Goal: Information Seeking & Learning: Learn about a topic

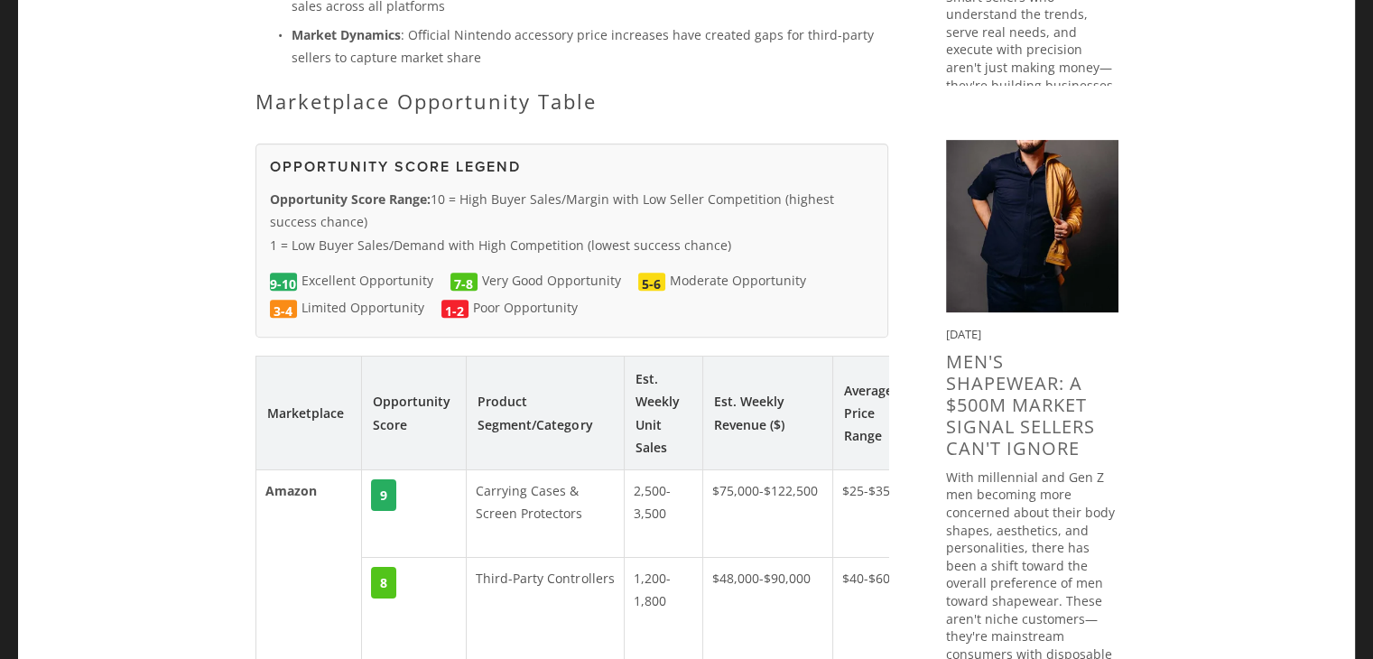
scroll to position [752, 0]
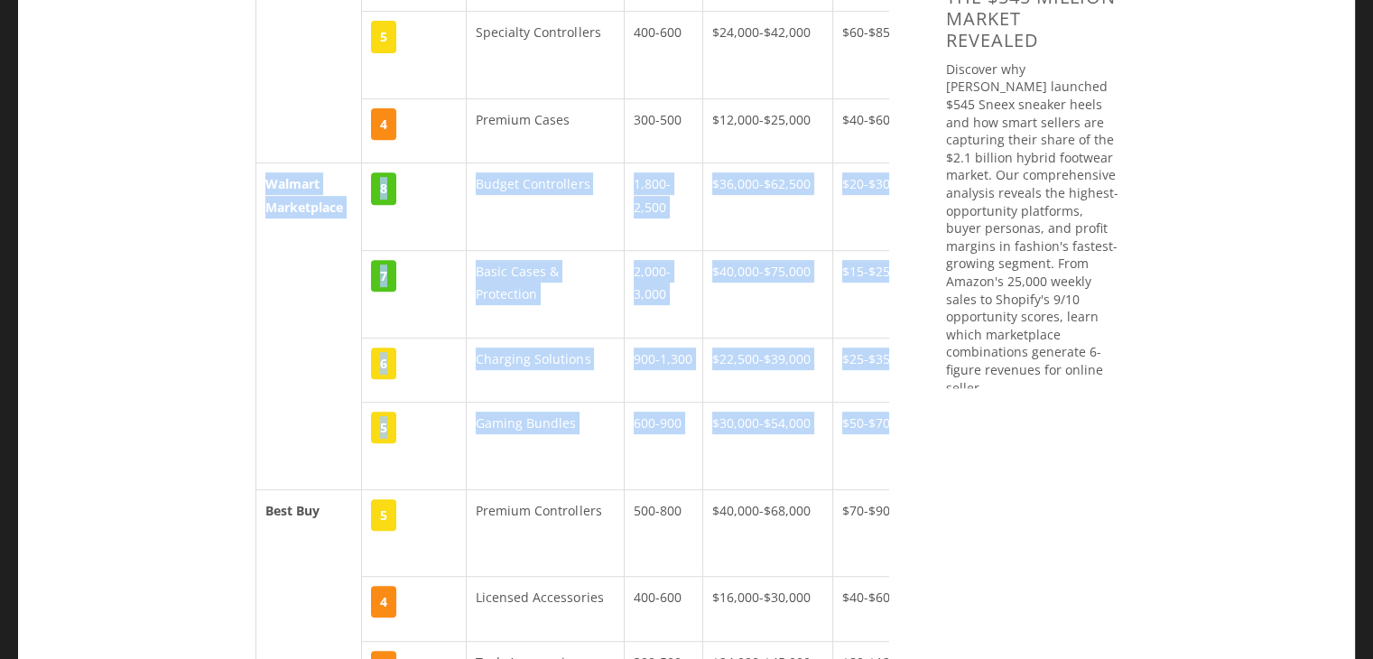
scroll to position [0, 180]
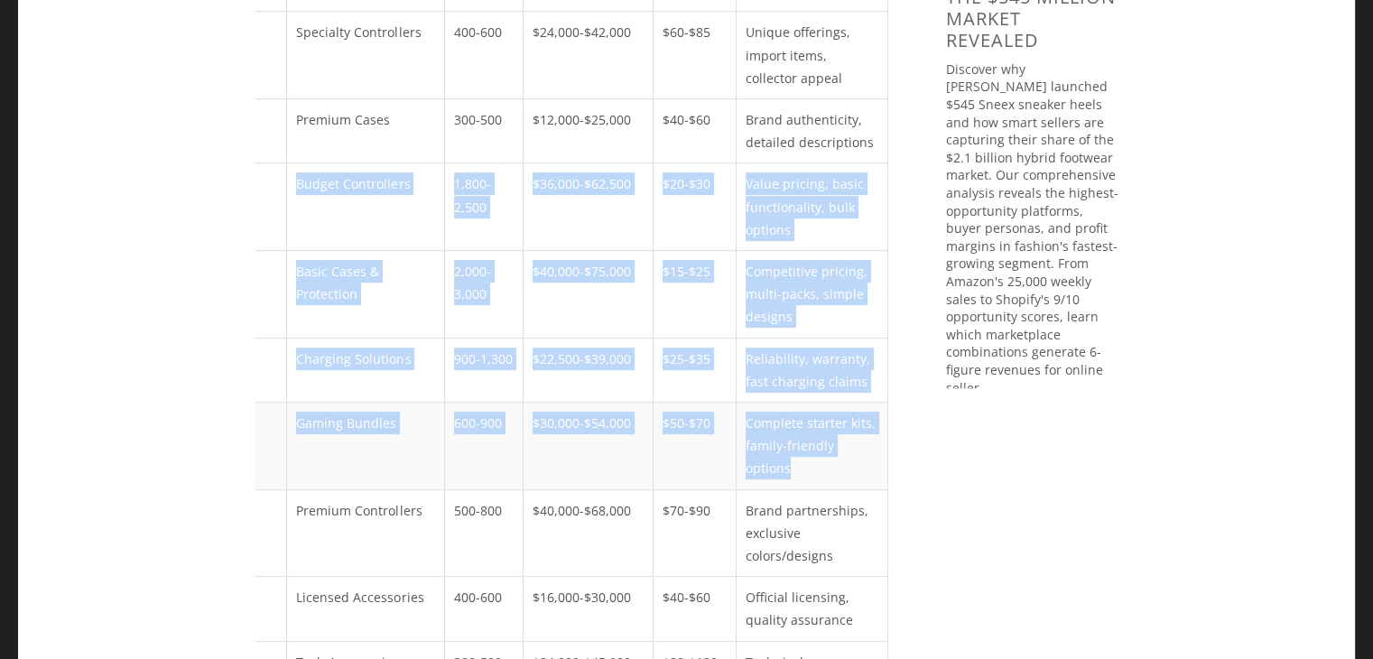
drag, startPoint x: 264, startPoint y: 155, endPoint x: 880, endPoint y: 418, distance: 670.2
click at [880, 418] on tbody "Amazon 9 Carrying Cases & Screen Protectors 2,500-3,500 $75,000-$122,500 $25-$3…" at bounding box center [482, 218] width 812 height 1680
copy tbody "Walmart Marketplace 8 Budget Controllers 1,800-2,500 $36,000-$62,500 $20-$30 Va…"
click at [805, 338] on td "Reliability, warranty, fast charging claims" at bounding box center [812, 370] width 151 height 64
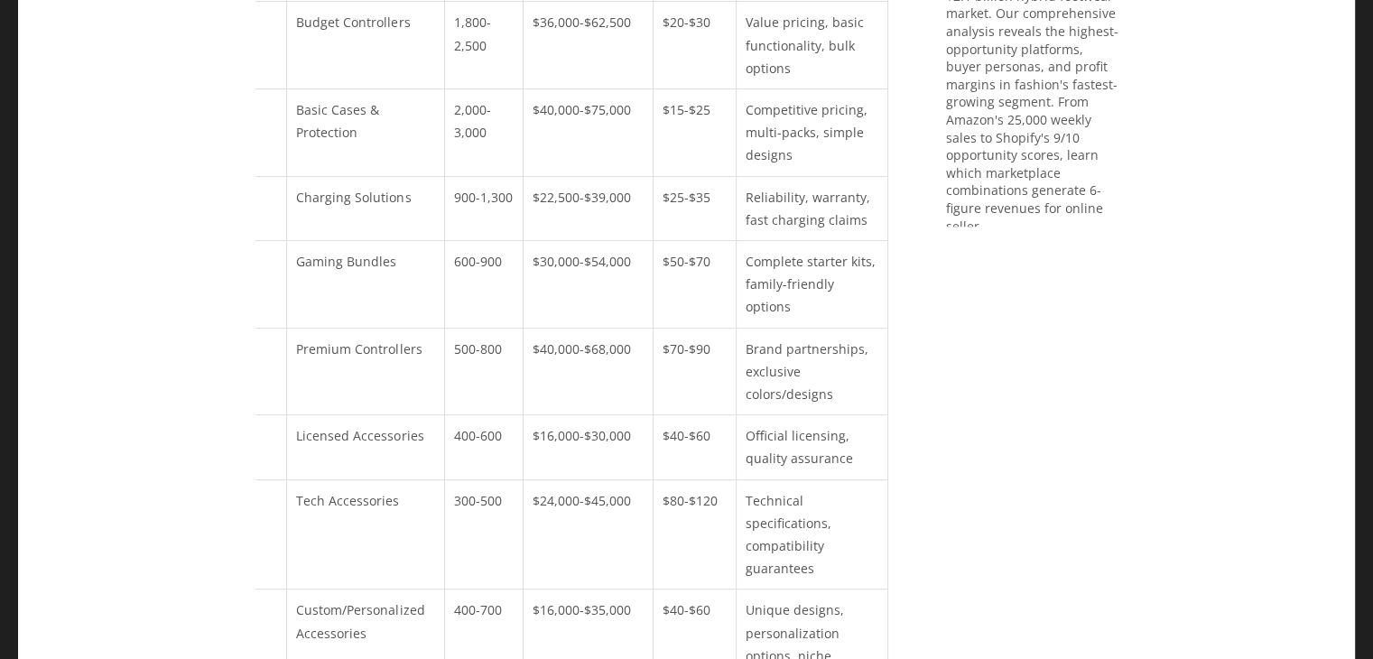
scroll to position [2106, 0]
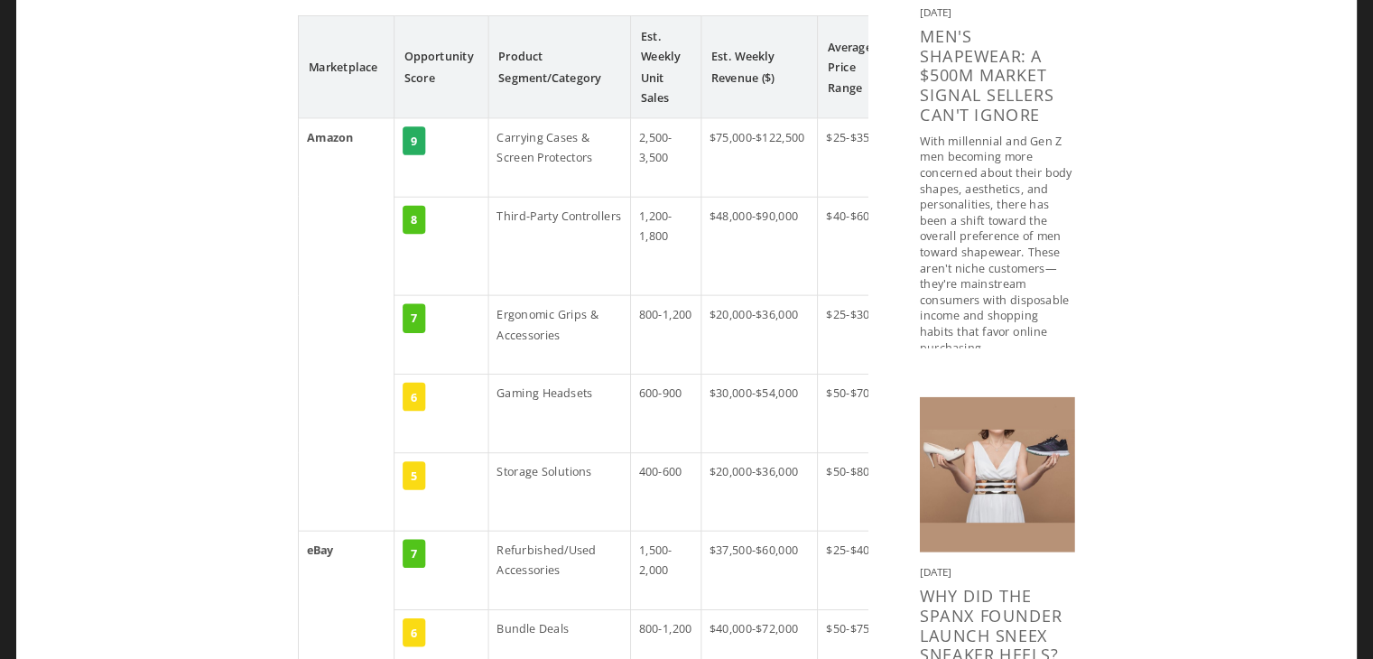
scroll to position [1053, 0]
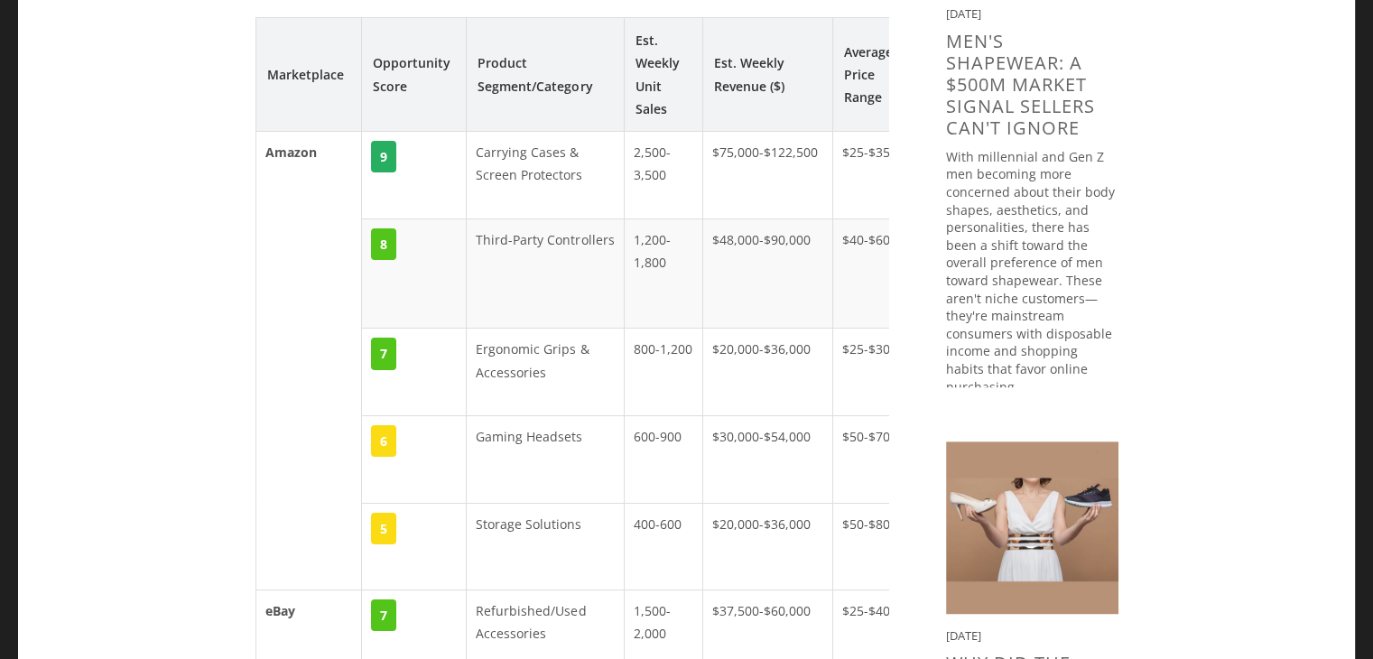
drag, startPoint x: 1376, startPoint y: 0, endPoint x: 713, endPoint y: 285, distance: 721.4
click at [713, 285] on td "$48,000-$90,000" at bounding box center [768, 273] width 130 height 110
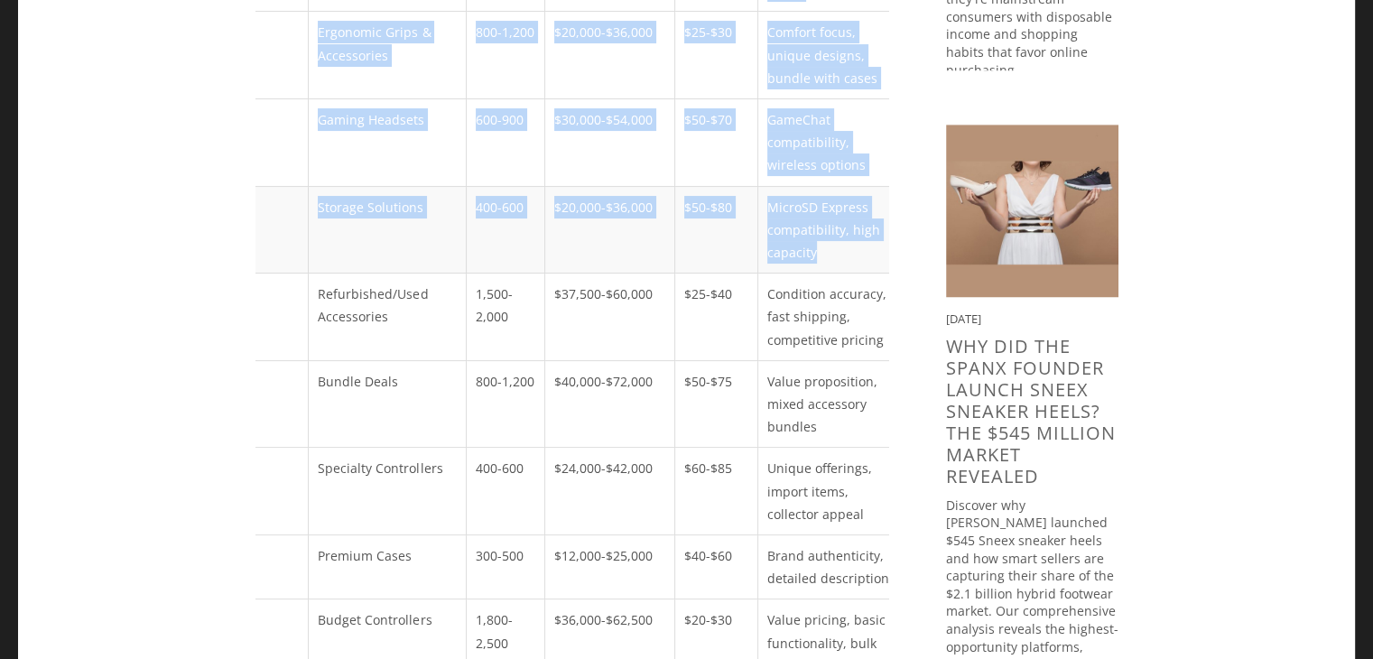
scroll to position [0, 180]
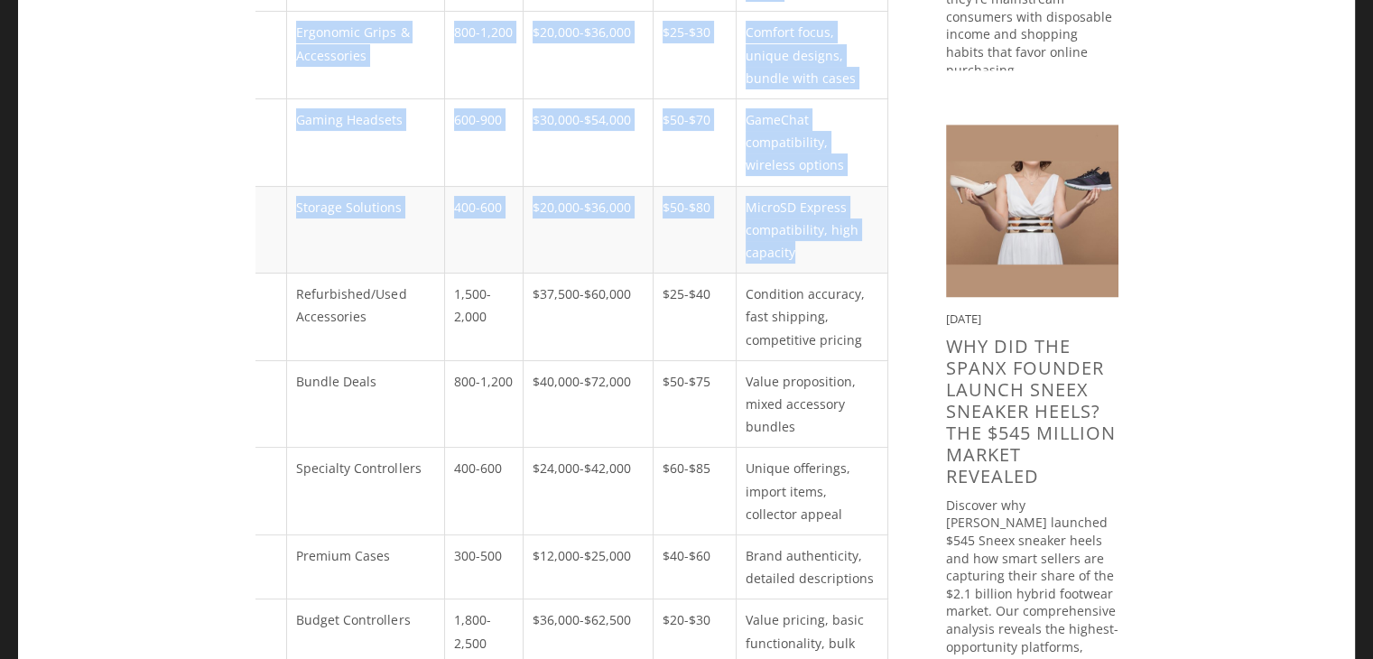
drag, startPoint x: 271, startPoint y: 198, endPoint x: 878, endPoint y: 246, distance: 609.5
click at [878, 246] on table "Marketplace Opportunity Score Product Segment/Category Est. Weekly Unit Sales E…" at bounding box center [482, 597] width 813 height 1795
copy table "Marketplace Opportunity Score Product Segment/Category Est. Weekly Unit Sales E…"
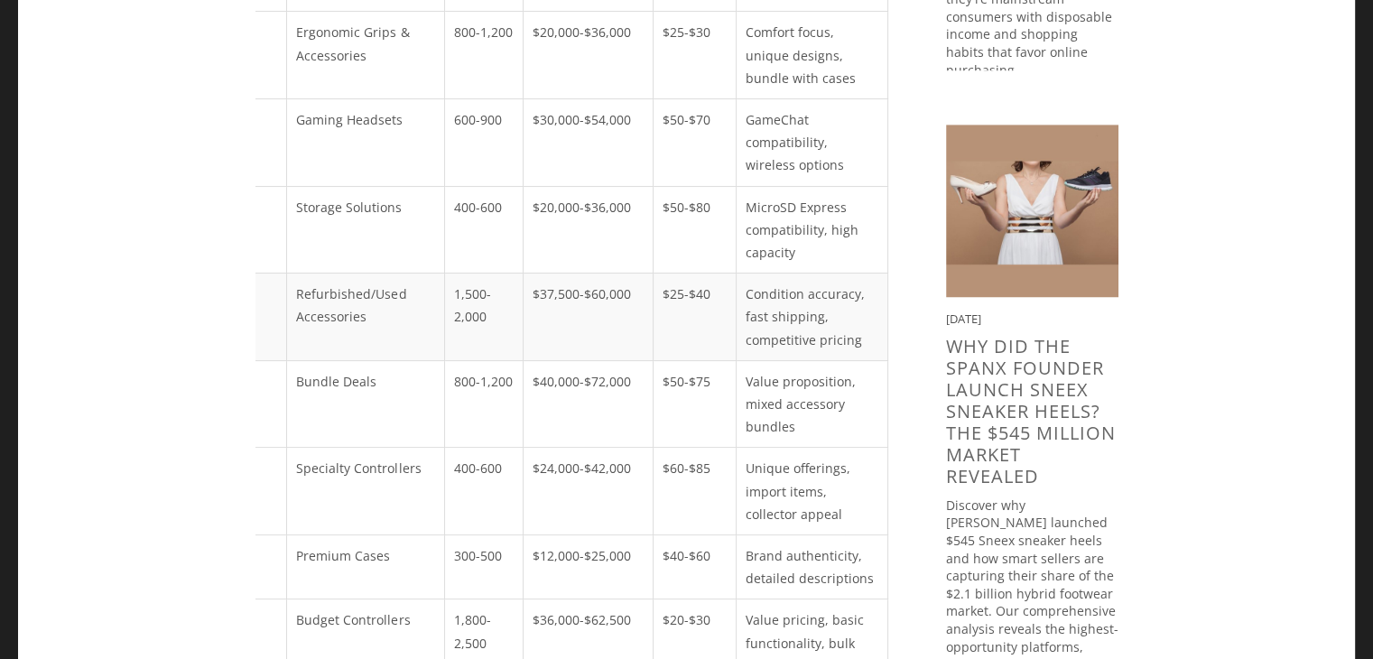
click at [589, 296] on td "$37,500-$60,000" at bounding box center [589, 318] width 130 height 88
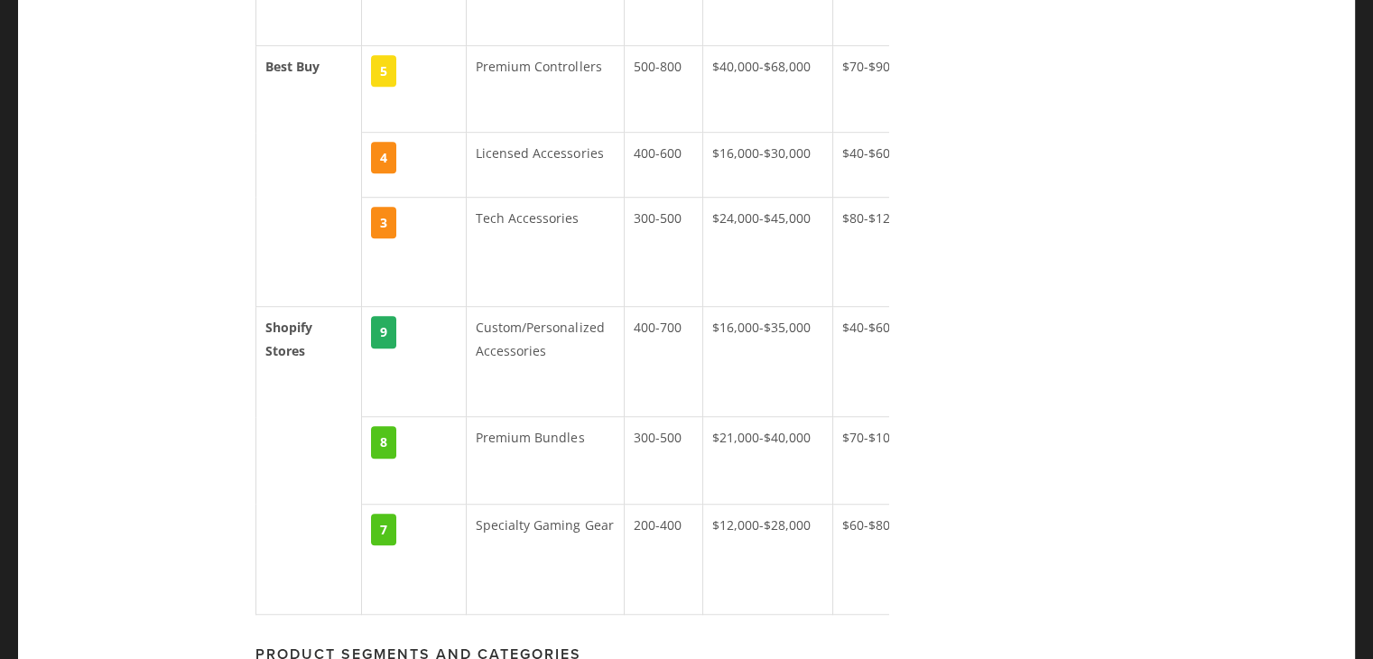
scroll to position [2272, 0]
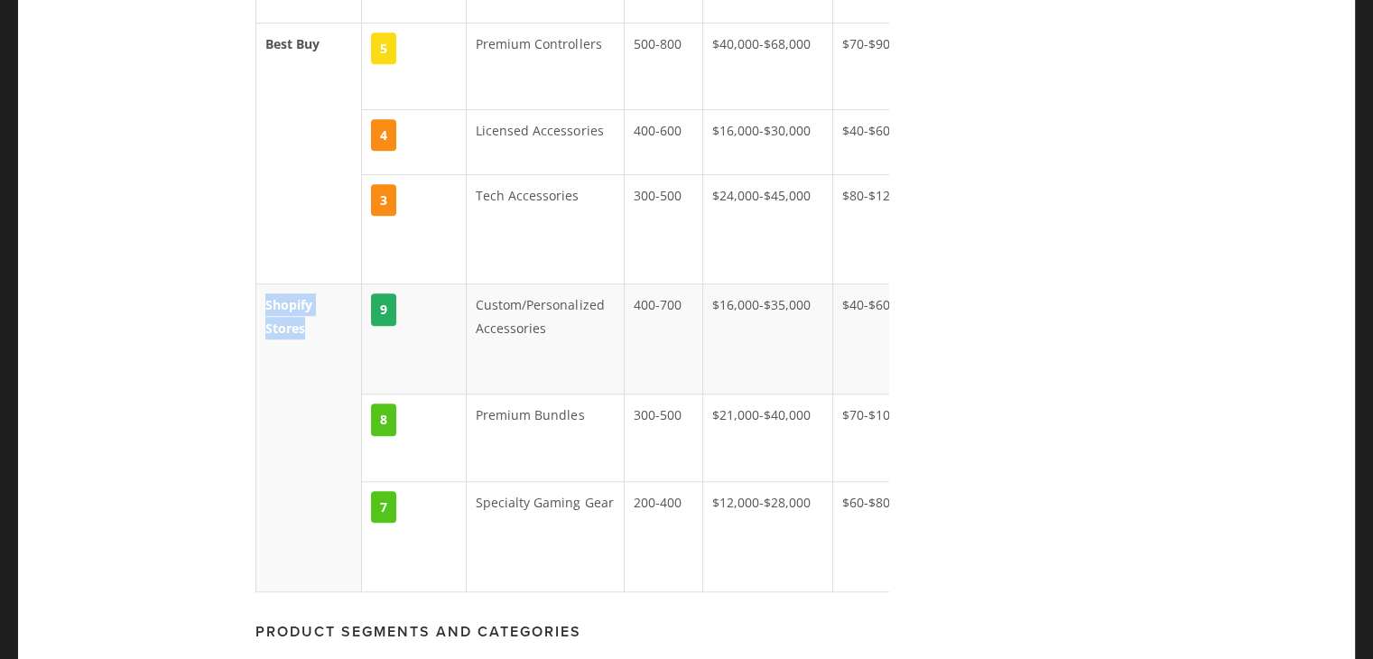
drag, startPoint x: 267, startPoint y: 248, endPoint x: 315, endPoint y: 278, distance: 56.4
click at [315, 284] on td "Shopify Stores" at bounding box center [308, 437] width 107 height 307
copy strong "Shopify Stores"
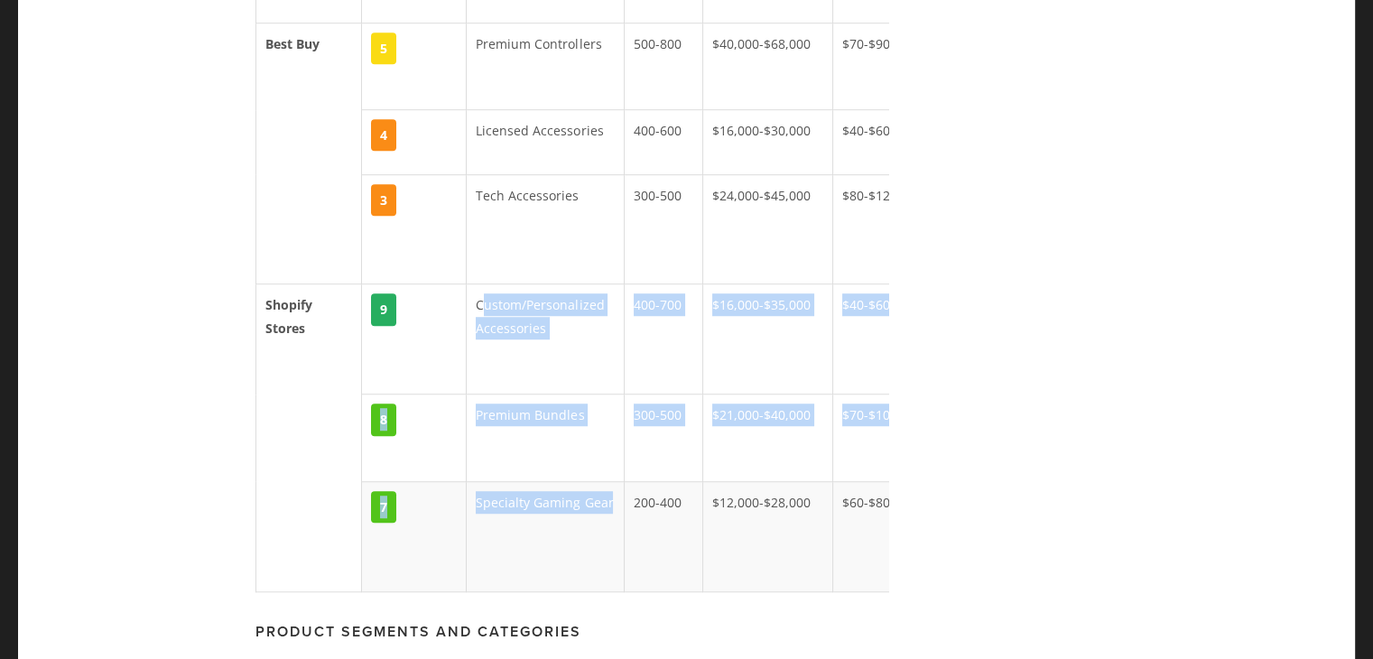
drag, startPoint x: 479, startPoint y: 251, endPoint x: 602, endPoint y: 448, distance: 232.0
click at [549, 412] on td "Premium Bundles" at bounding box center [546, 439] width 158 height 88
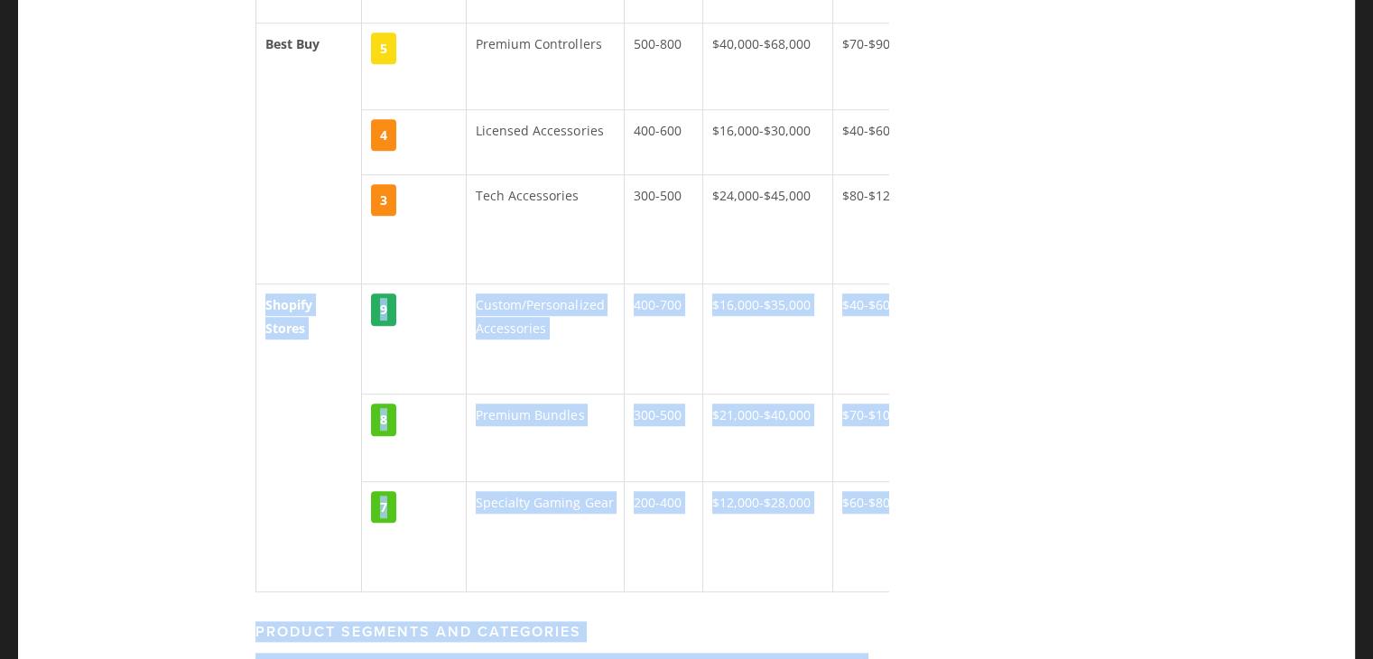
scroll to position [0, 180]
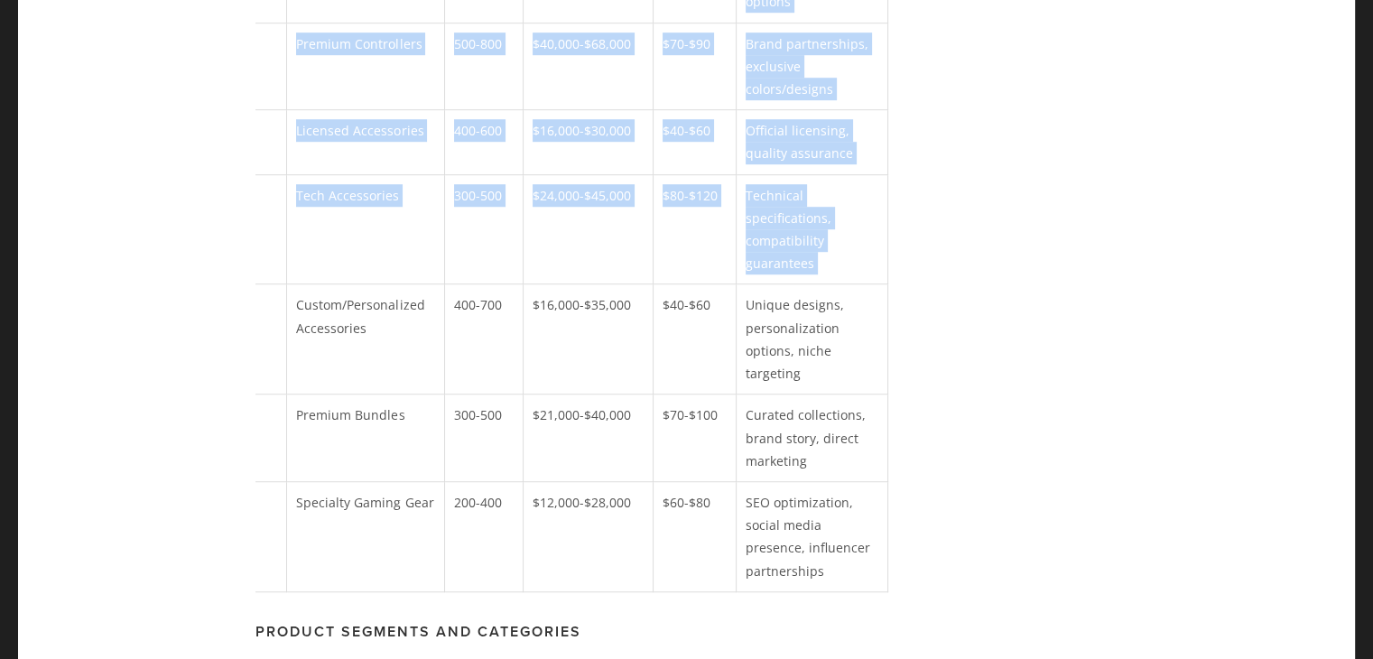
drag, startPoint x: 264, startPoint y: 257, endPoint x: 897, endPoint y: 493, distance: 676.1
copy table "Marketplace Opportunity Score Product Segment/Category Est. Weekly Unit Sales E…"
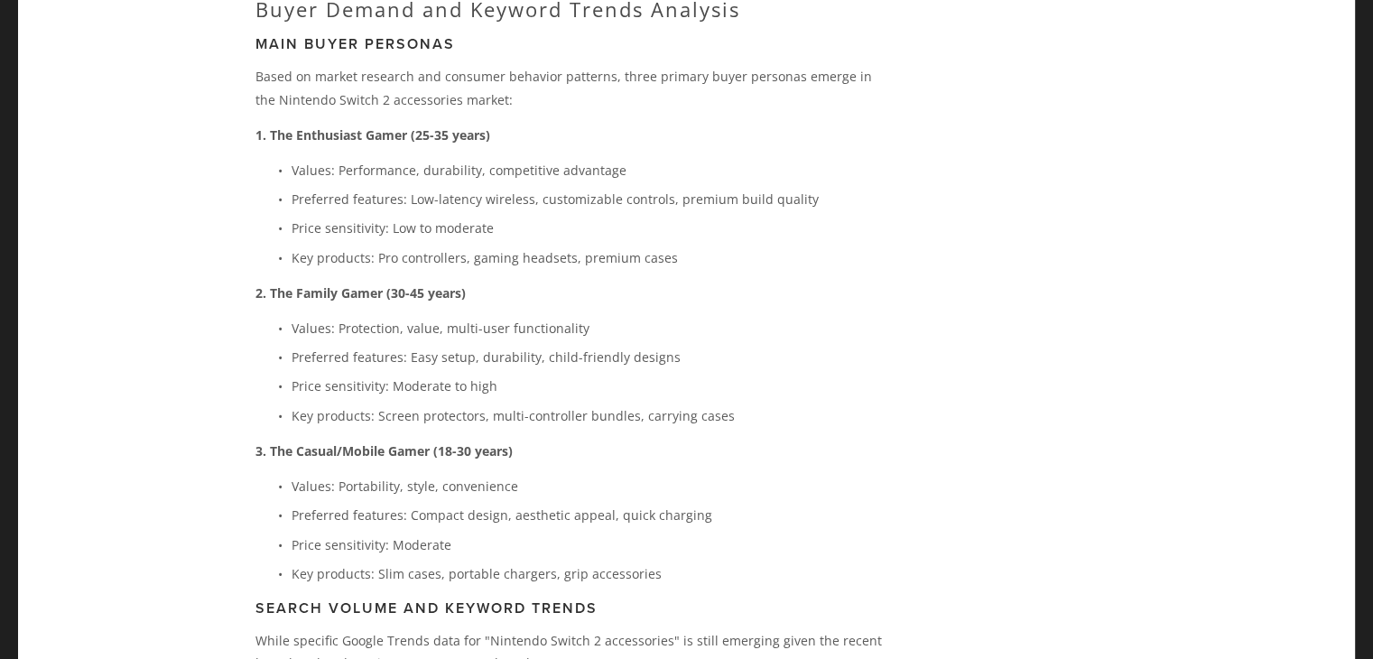
scroll to position [4078, 0]
